Goal: Information Seeking & Learning: Learn about a topic

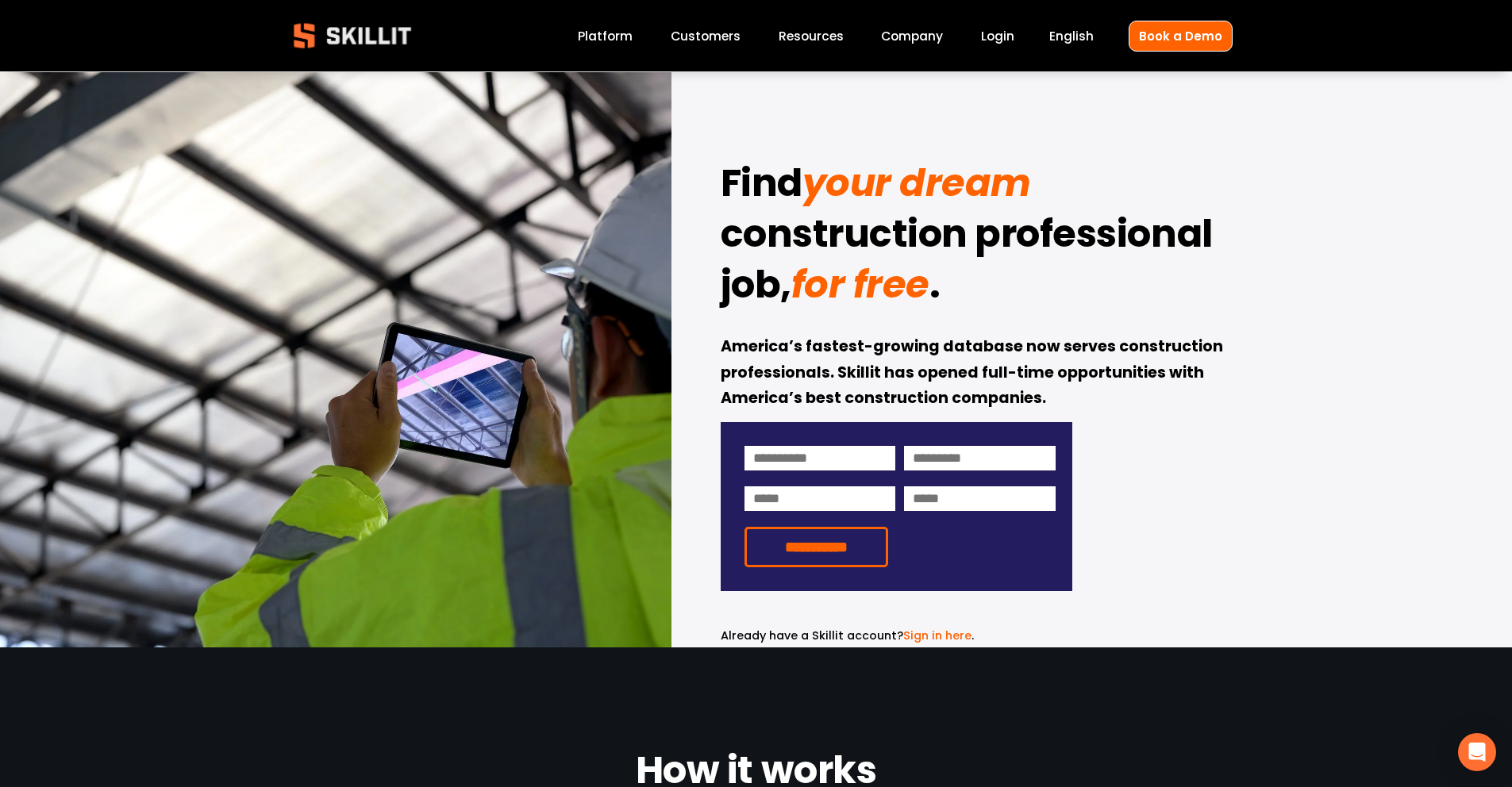
click at [0, 0] on link "Blog" at bounding box center [0, 0] width 0 height 0
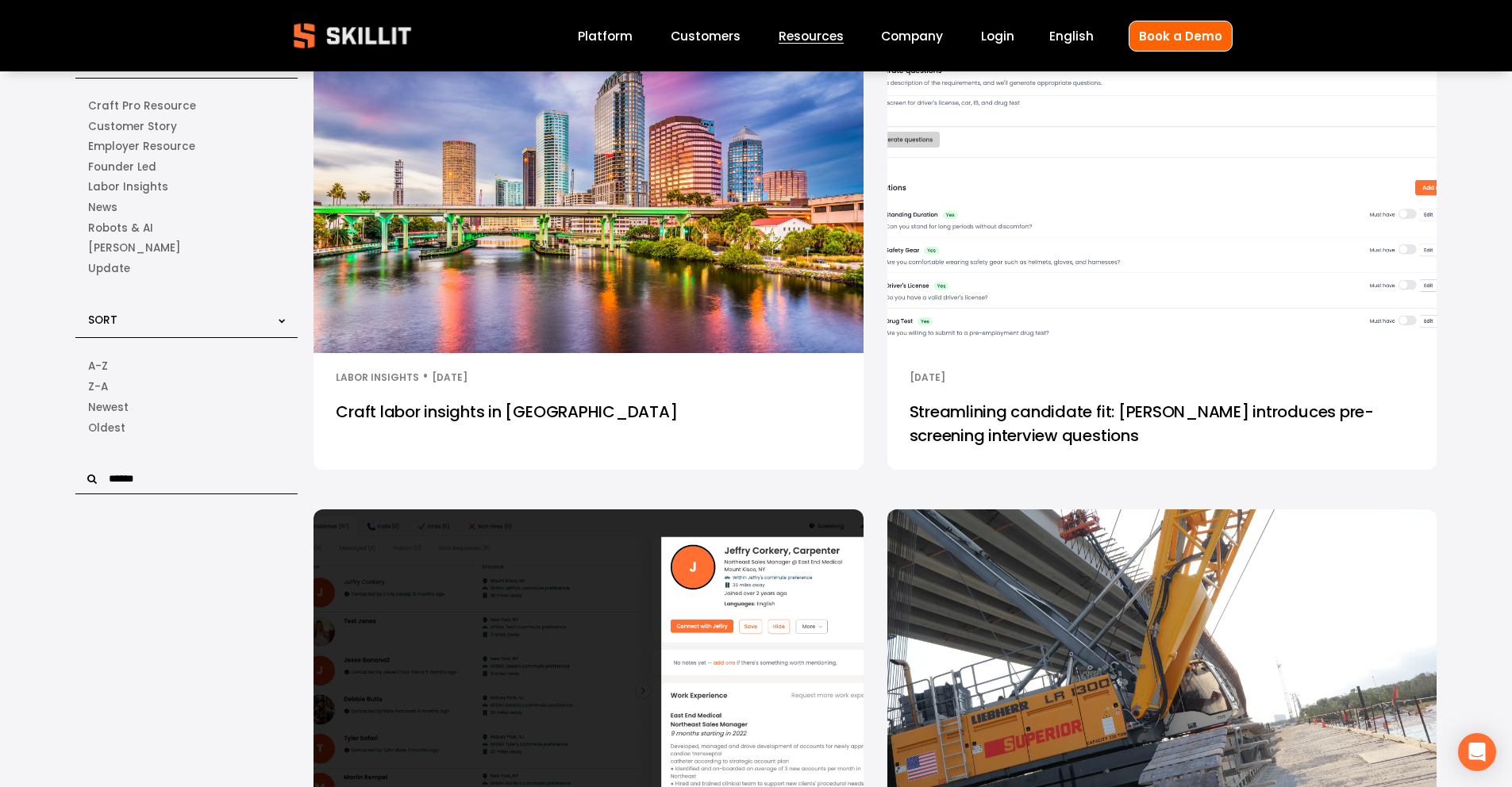
scroll to position [214, 0]
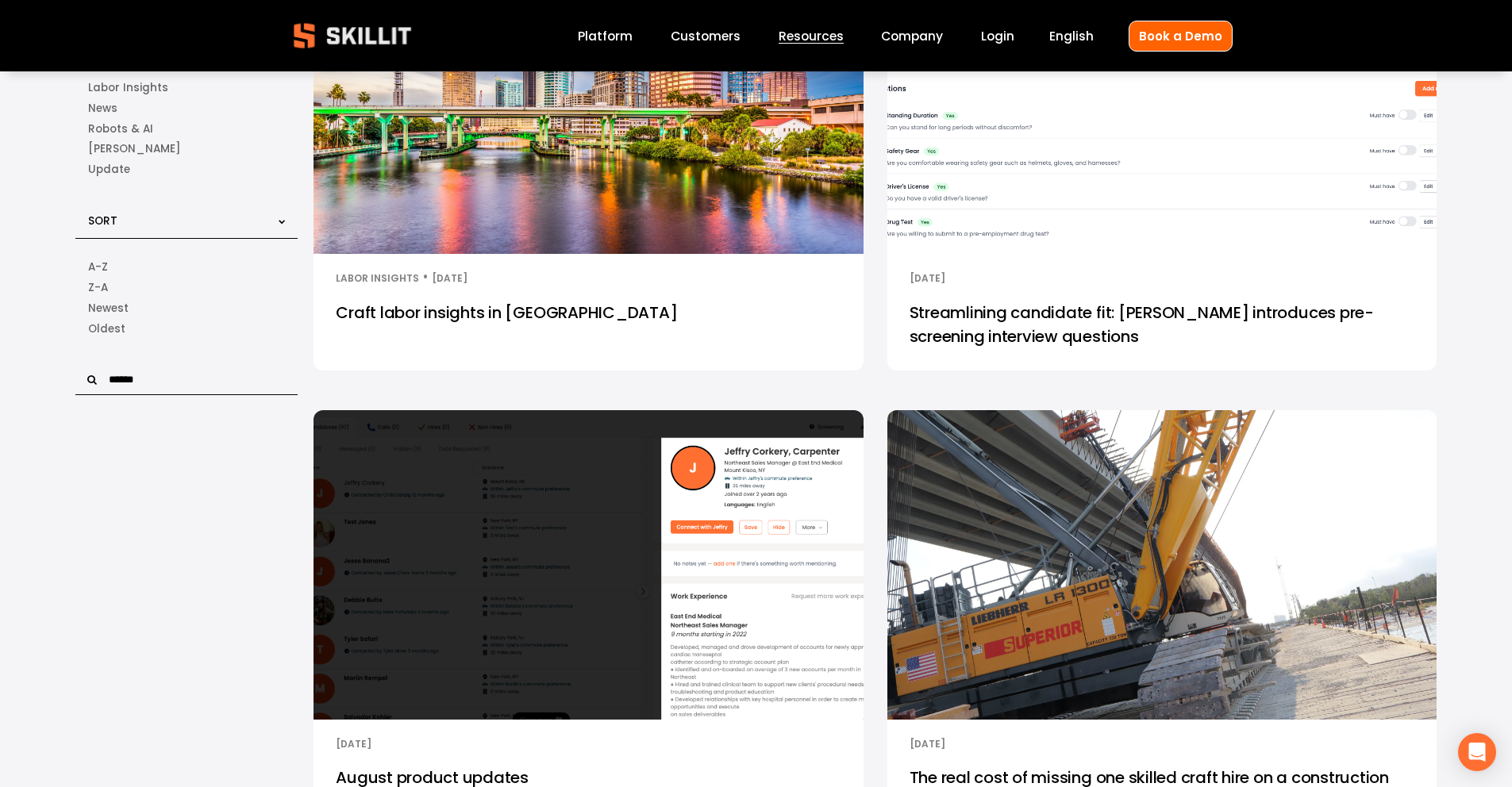
click at [1068, 288] on div "Daniel Donovan 8/28/25 Daniel Donovan 8/28/25" at bounding box center [1161, 271] width 550 height 34
click at [1028, 196] on img at bounding box center [1161, 99] width 554 height 312
